Goal: Navigation & Orientation: Find specific page/section

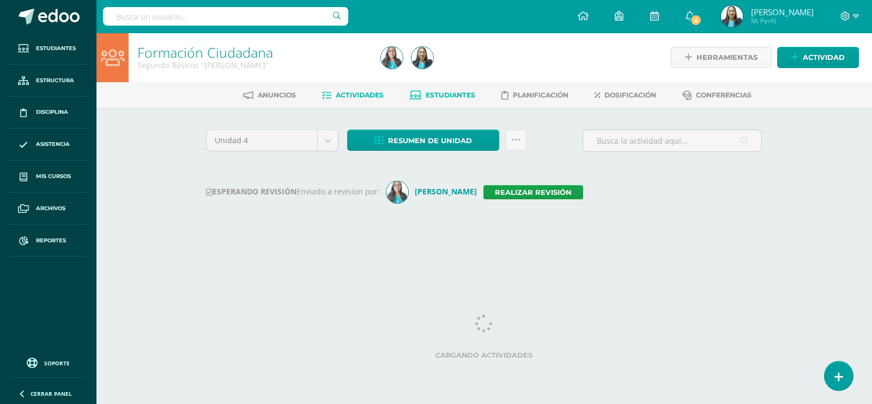
click at [451, 91] on span "Estudiantes" at bounding box center [451, 95] width 50 height 8
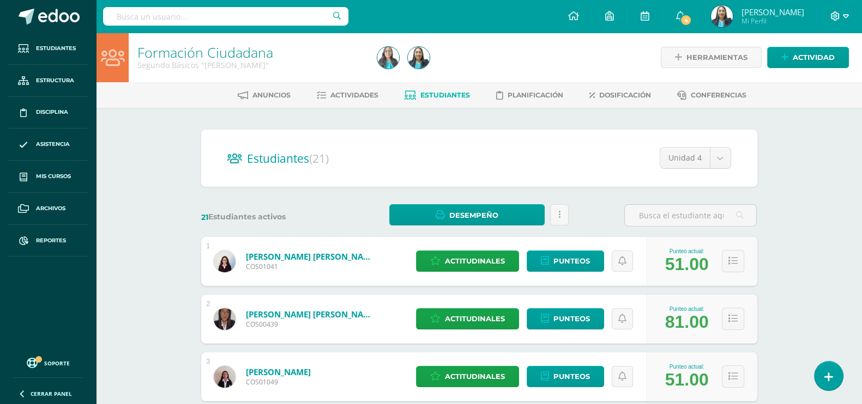
click at [846, 16] on icon at bounding box center [846, 16] width 6 height 4
click at [819, 76] on span "Cerrar sesión" at bounding box center [811, 74] width 49 height 10
